Goal: Task Accomplishment & Management: Complete application form

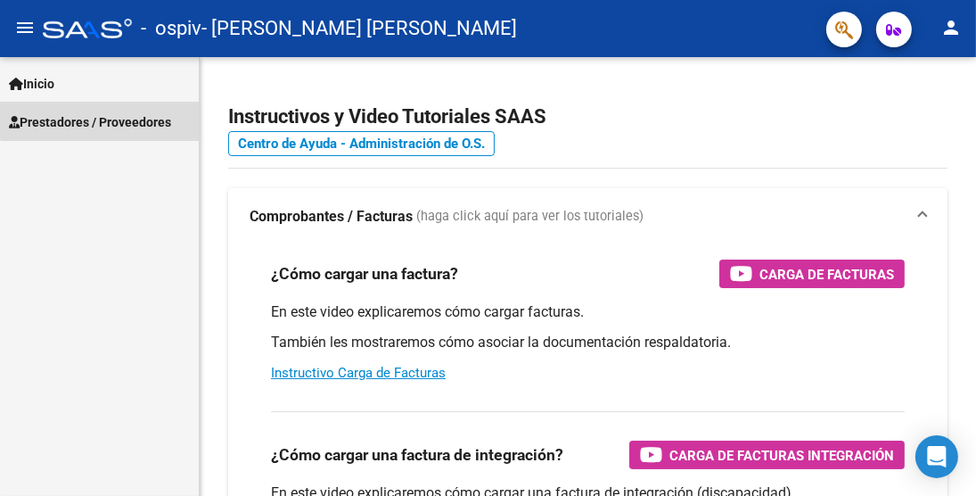
click at [151, 116] on span "Prestadores / Proveedores" at bounding box center [90, 122] width 162 height 20
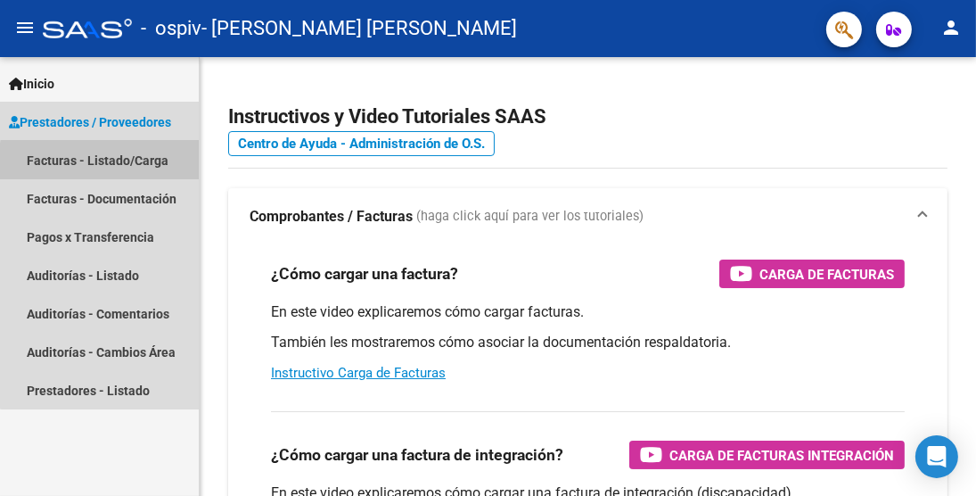
click at [148, 165] on link "Facturas - Listado/Carga" at bounding box center [99, 160] width 199 height 38
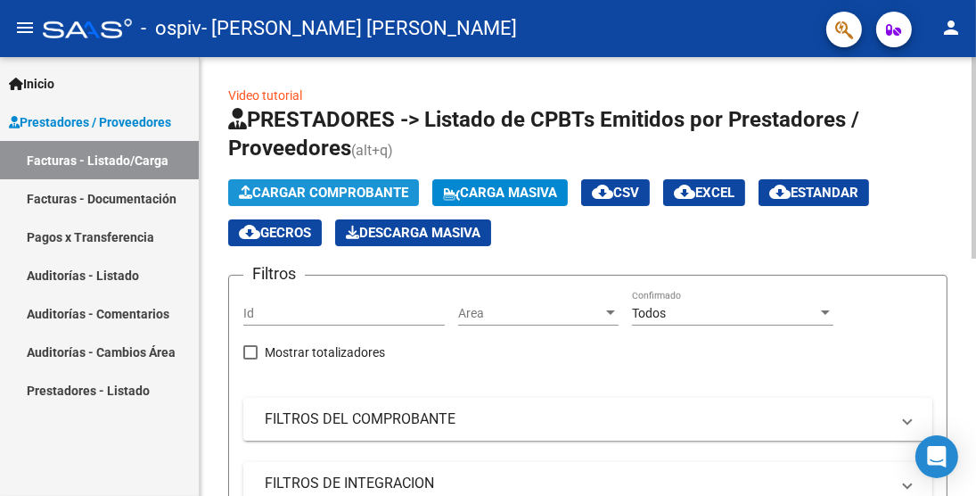
click at [363, 191] on span "Cargar Comprobante" at bounding box center [323, 192] width 169 height 16
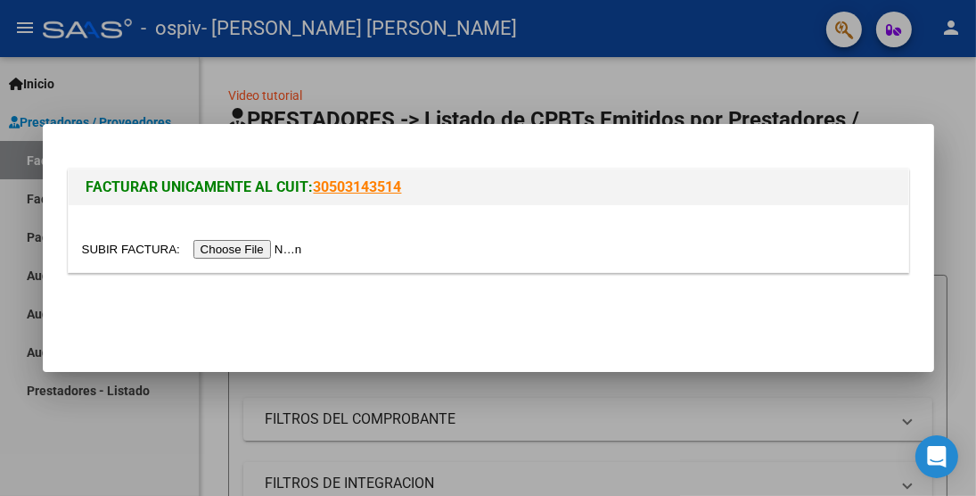
click at [285, 248] on input "file" at bounding box center [194, 249] width 225 height 19
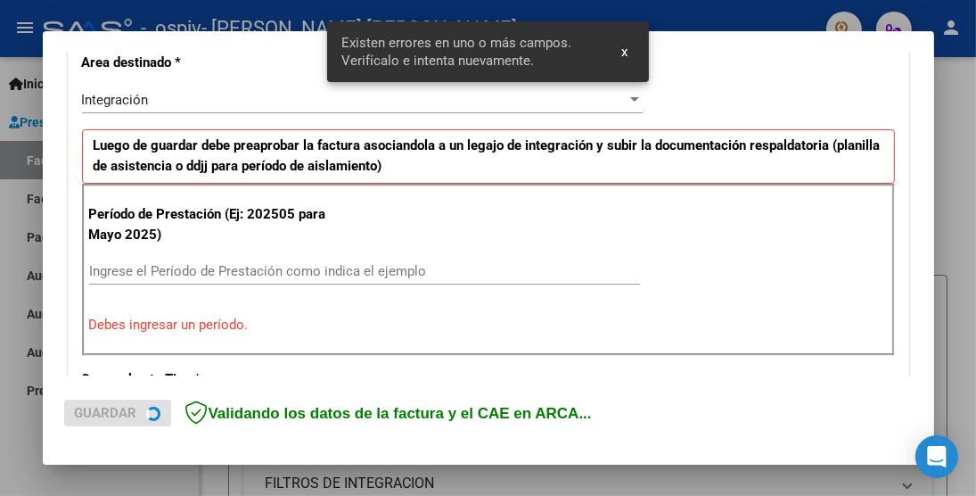
scroll to position [422, 0]
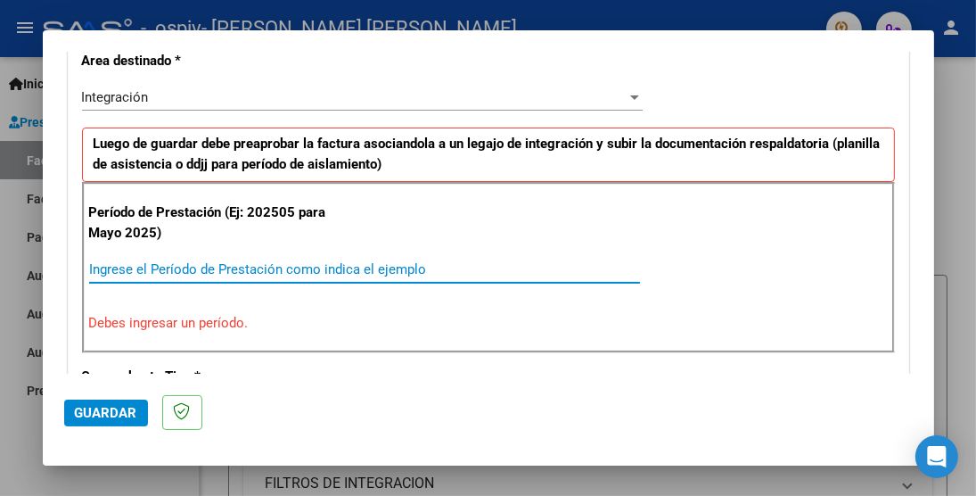
click at [275, 262] on input "Ingrese el Período de Prestación como indica el ejemplo" at bounding box center [364, 269] width 551 height 16
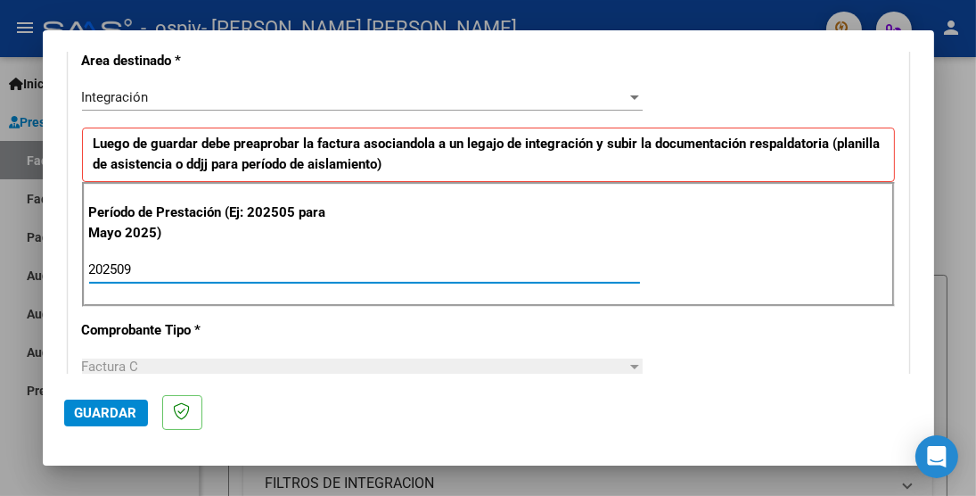
type input "202509"
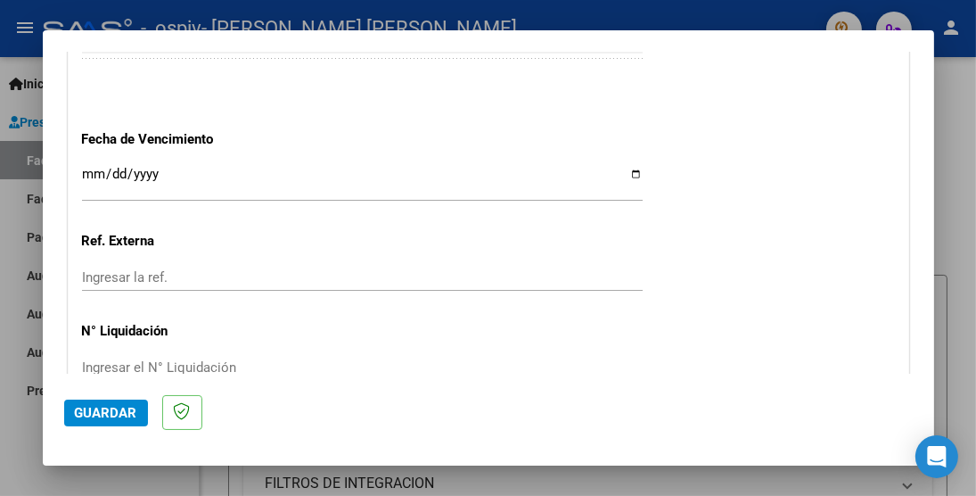
scroll to position [1206, 0]
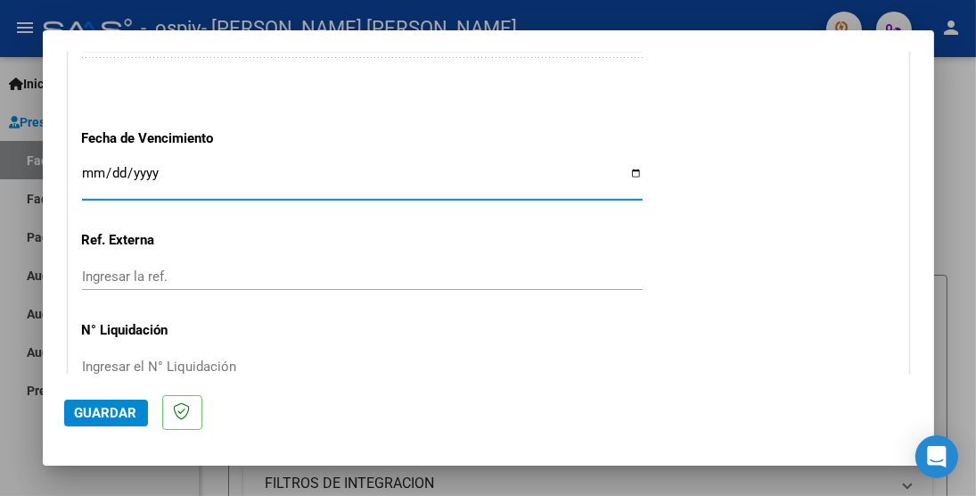
click at [114, 173] on input "Ingresar la fecha" at bounding box center [362, 180] width 561 height 29
click at [628, 166] on input "Ingresar la fecha" at bounding box center [362, 180] width 561 height 29
type input "[DATE]"
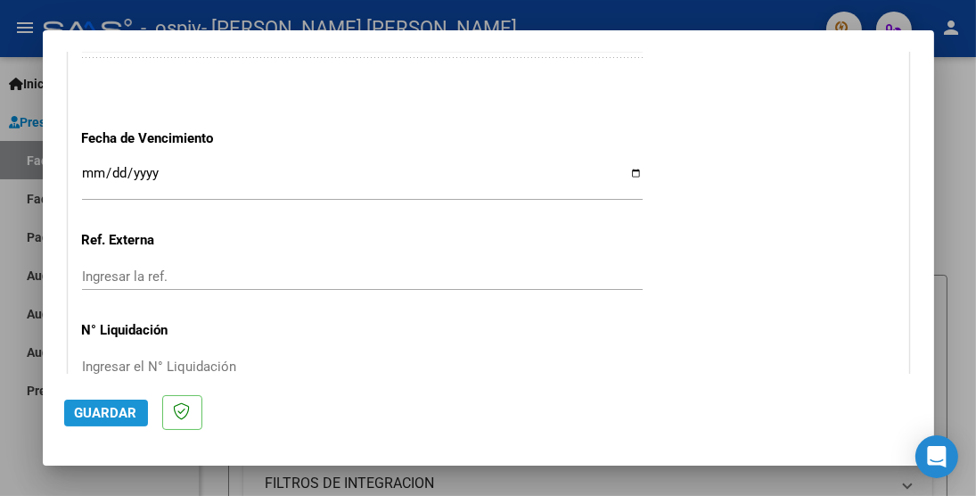
click at [100, 416] on span "Guardar" at bounding box center [106, 413] width 62 height 16
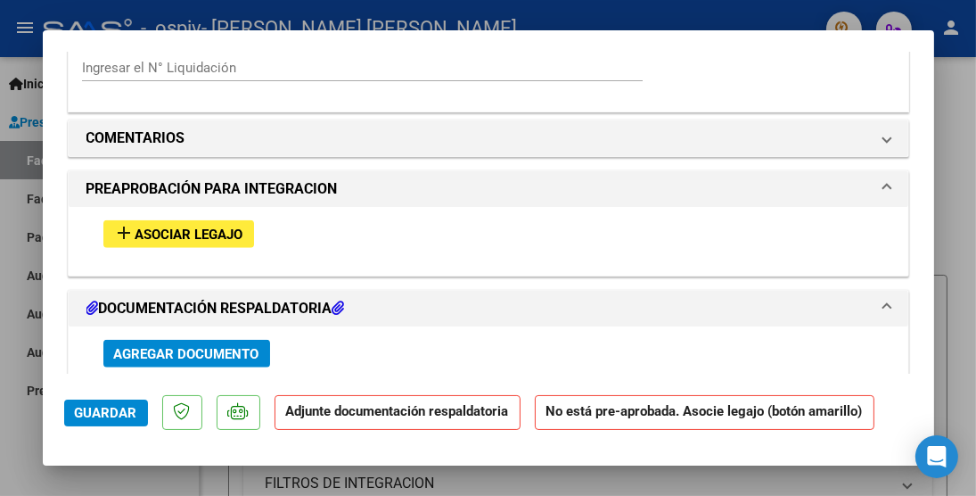
scroll to position [1533, 0]
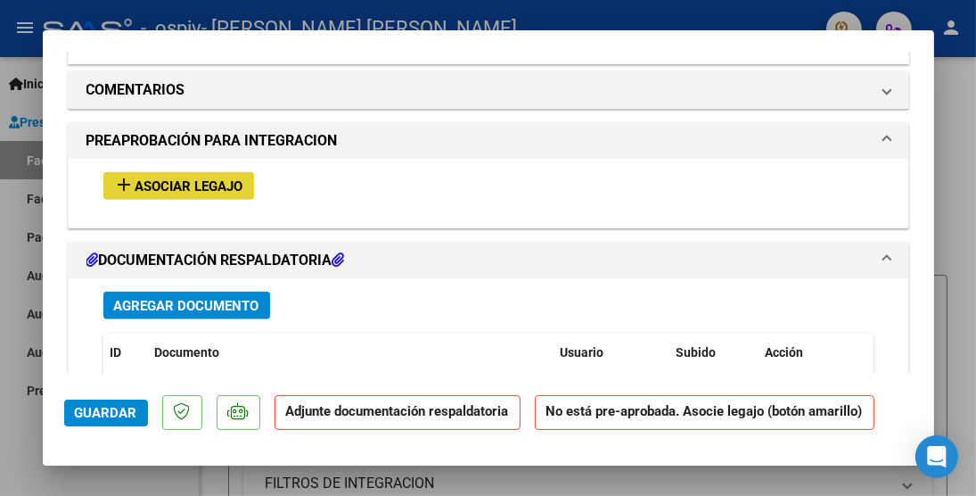
click at [179, 178] on span "Asociar Legajo" at bounding box center [189, 186] width 108 height 16
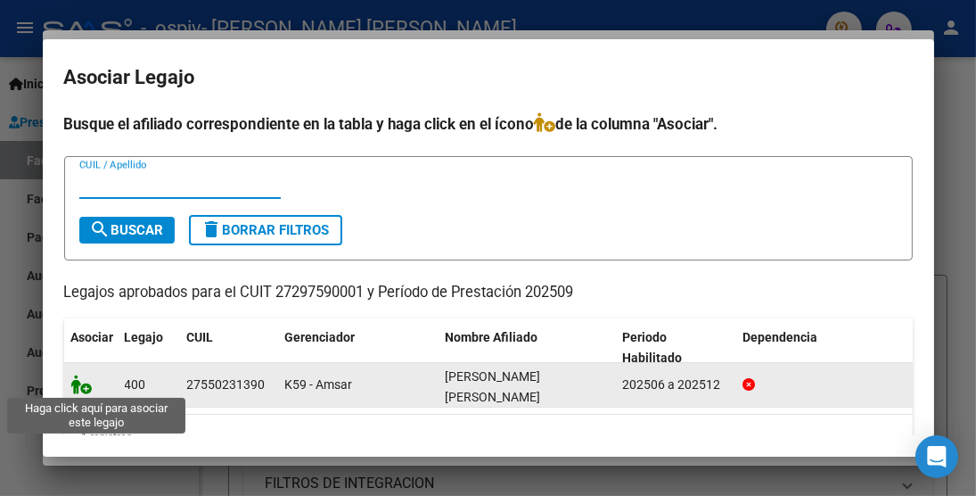
click at [83, 386] on icon at bounding box center [81, 384] width 21 height 20
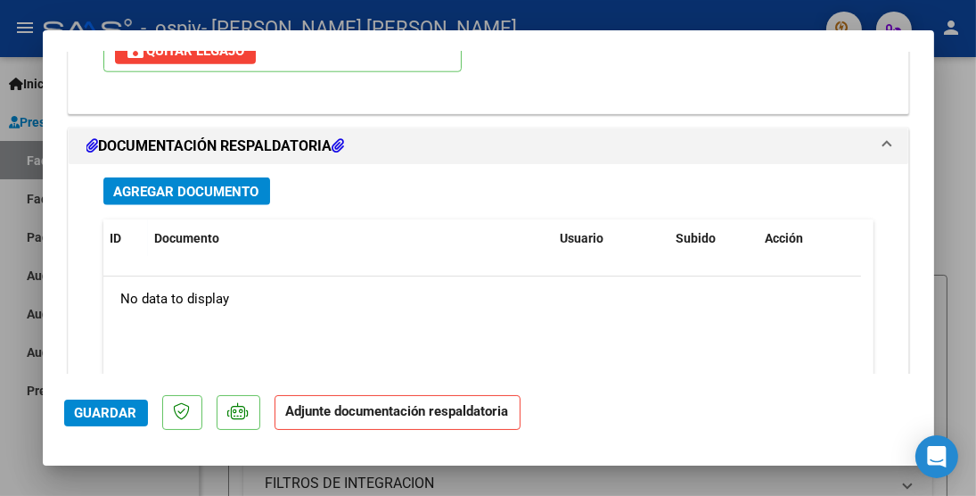
scroll to position [1925, 0]
click at [205, 183] on span "Agregar Documento" at bounding box center [186, 191] width 145 height 16
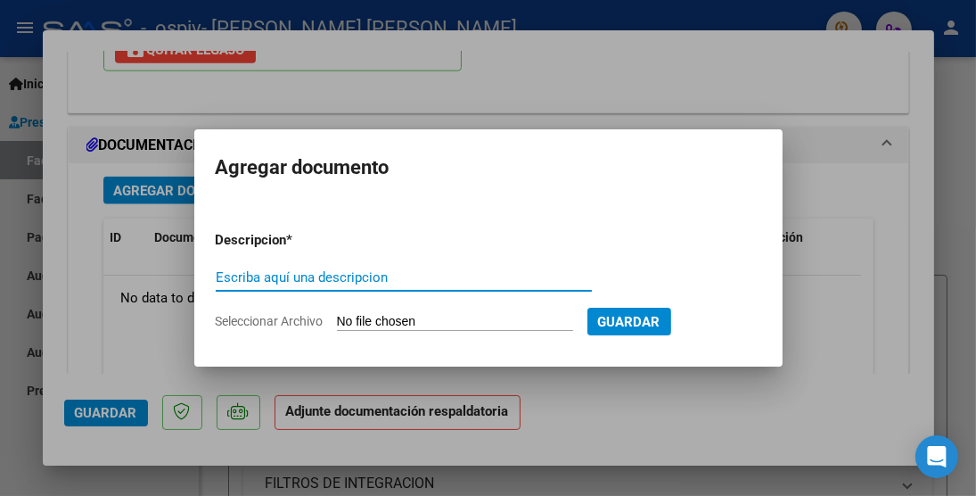
click at [427, 276] on input "Escriba aquí una descripcion" at bounding box center [404, 277] width 376 height 16
type input "ASISTENCIA"
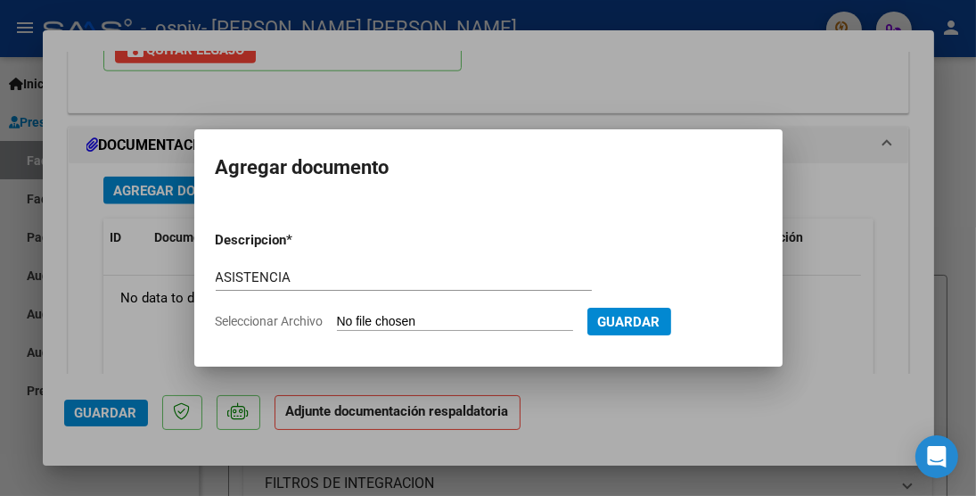
click at [533, 322] on input "Seleccionar Archivo" at bounding box center [455, 322] width 236 height 17
type input "C:\fakepath\[PERSON_NAME] asistencia sep.pdf"
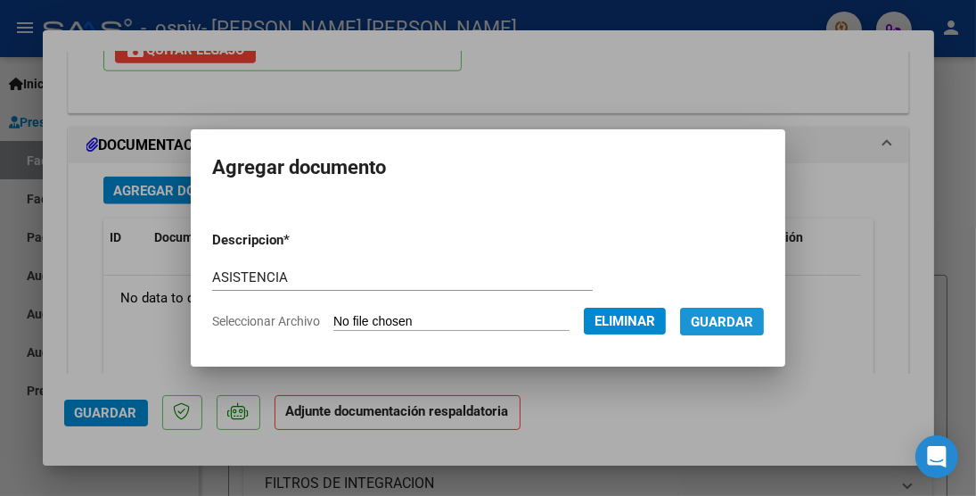
click at [726, 321] on span "Guardar" at bounding box center [722, 322] width 62 height 16
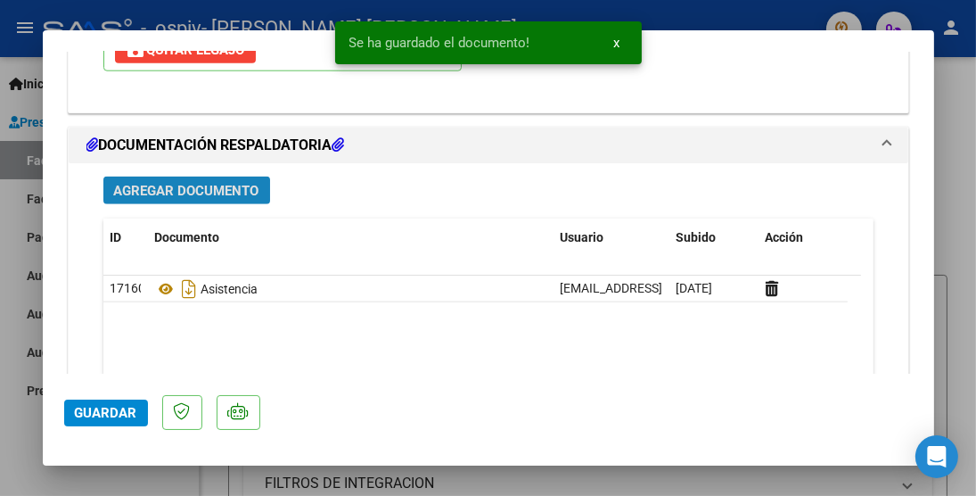
click at [193, 186] on span "Agregar Documento" at bounding box center [186, 191] width 145 height 16
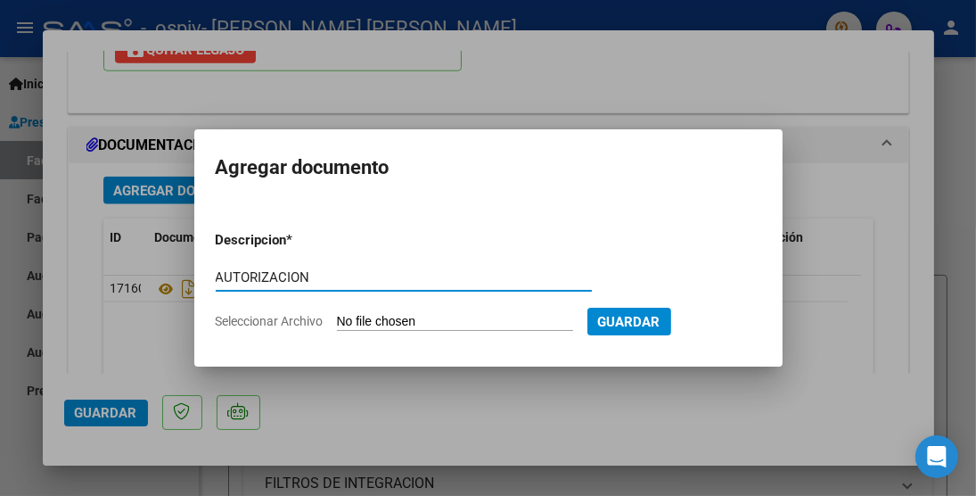
type input "AUTORIZACION"
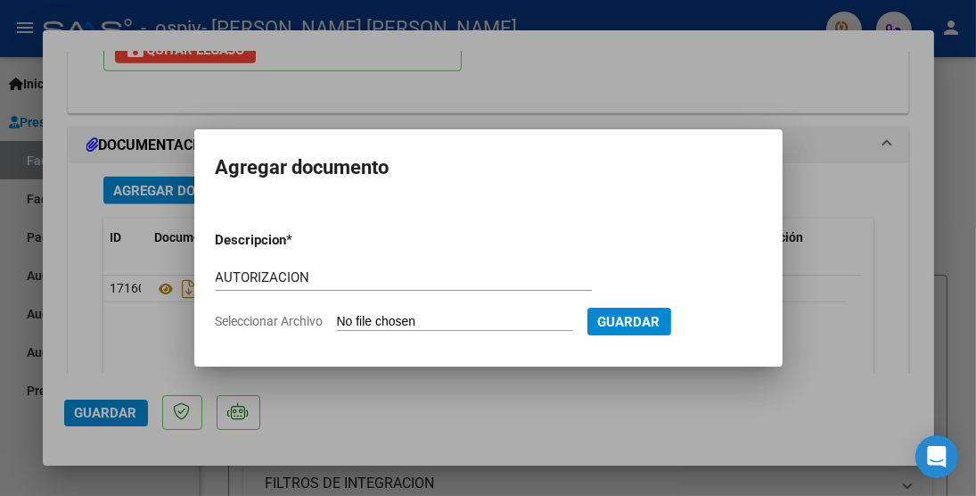
click at [365, 313] on app-file-uploader "Seleccionar Archivo" at bounding box center [402, 321] width 372 height 16
click at [398, 317] on input "Seleccionar Archivo" at bounding box center [455, 322] width 236 height 17
type input "C:\fakepath\[PERSON_NAME] AUTORIZACION.pdf"
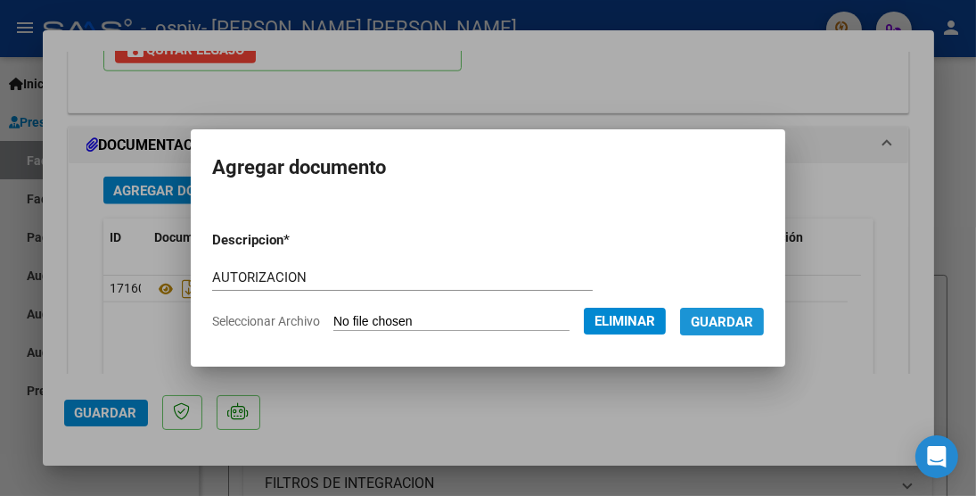
click at [753, 316] on span "Guardar" at bounding box center [722, 322] width 62 height 16
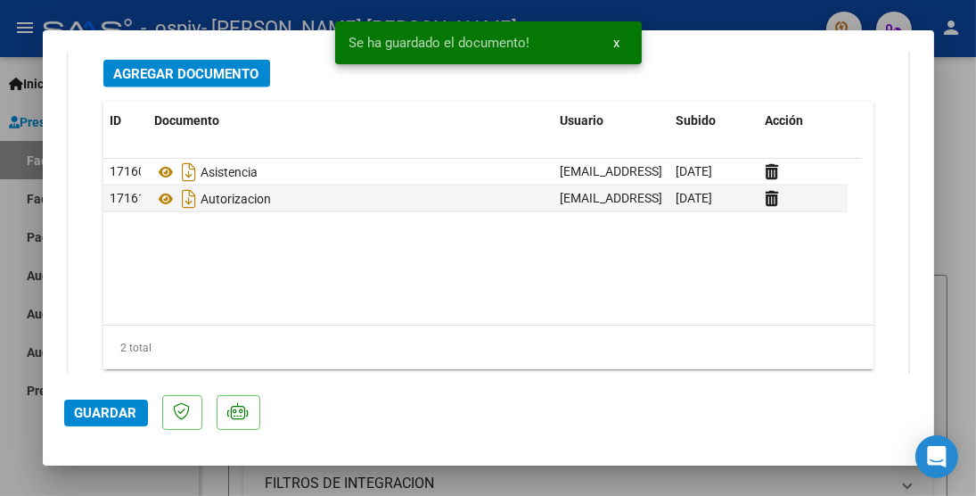
scroll to position [2085, 0]
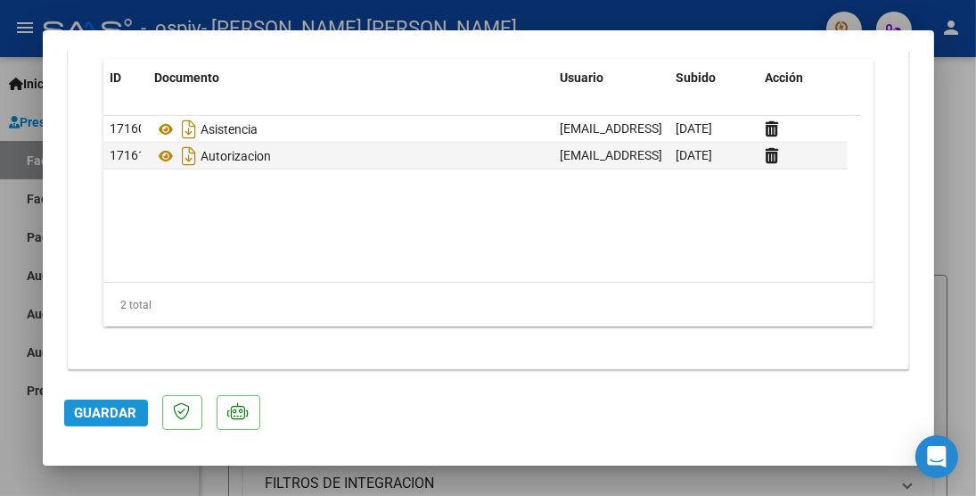
click at [100, 405] on span "Guardar" at bounding box center [106, 413] width 62 height 16
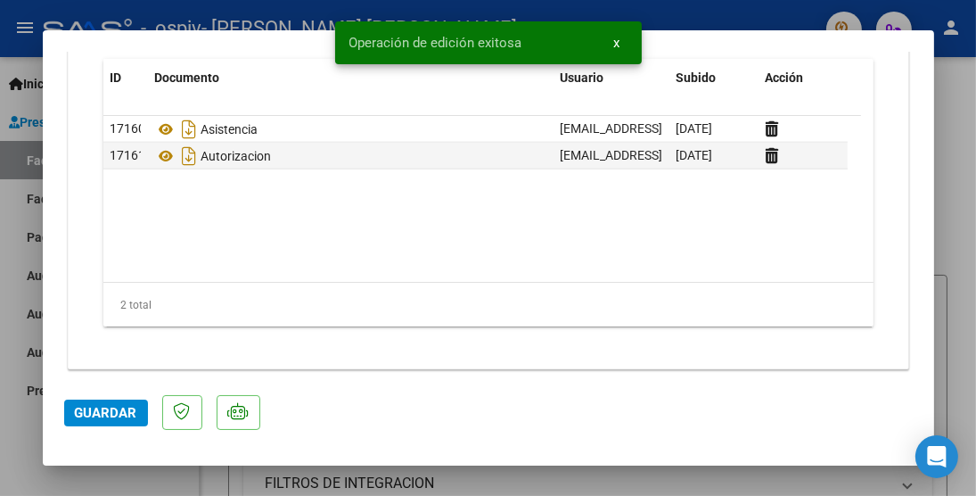
click at [955, 204] on div at bounding box center [488, 248] width 976 height 496
type input "$ 0,00"
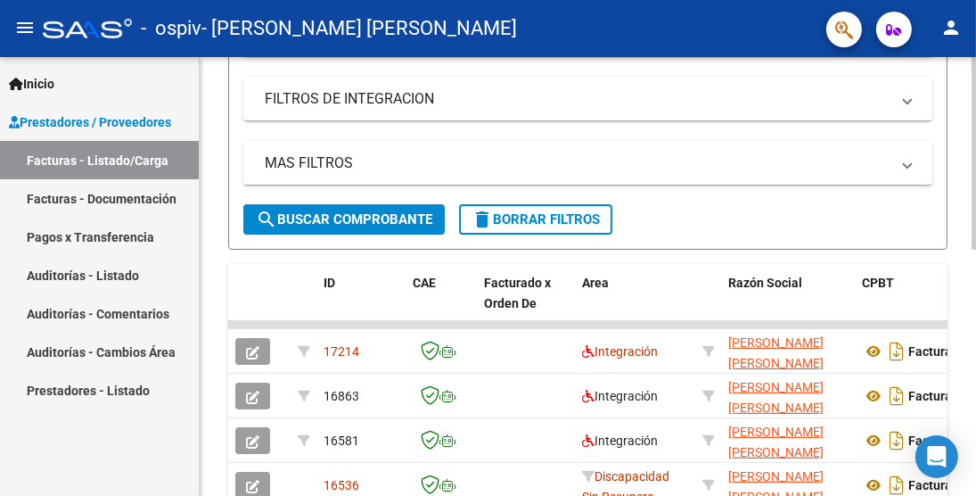
scroll to position [393, 0]
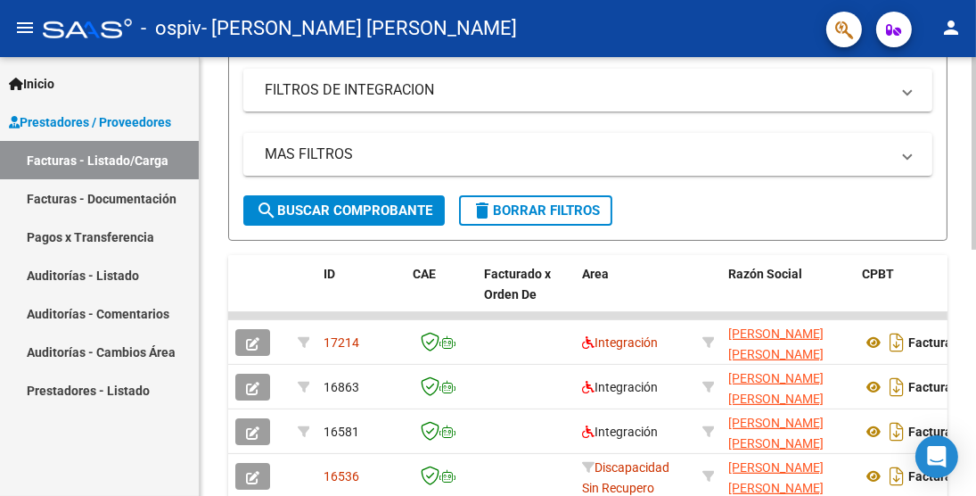
click at [974, 303] on div at bounding box center [974, 330] width 4 height 193
